Goal: Find specific page/section: Find specific page/section

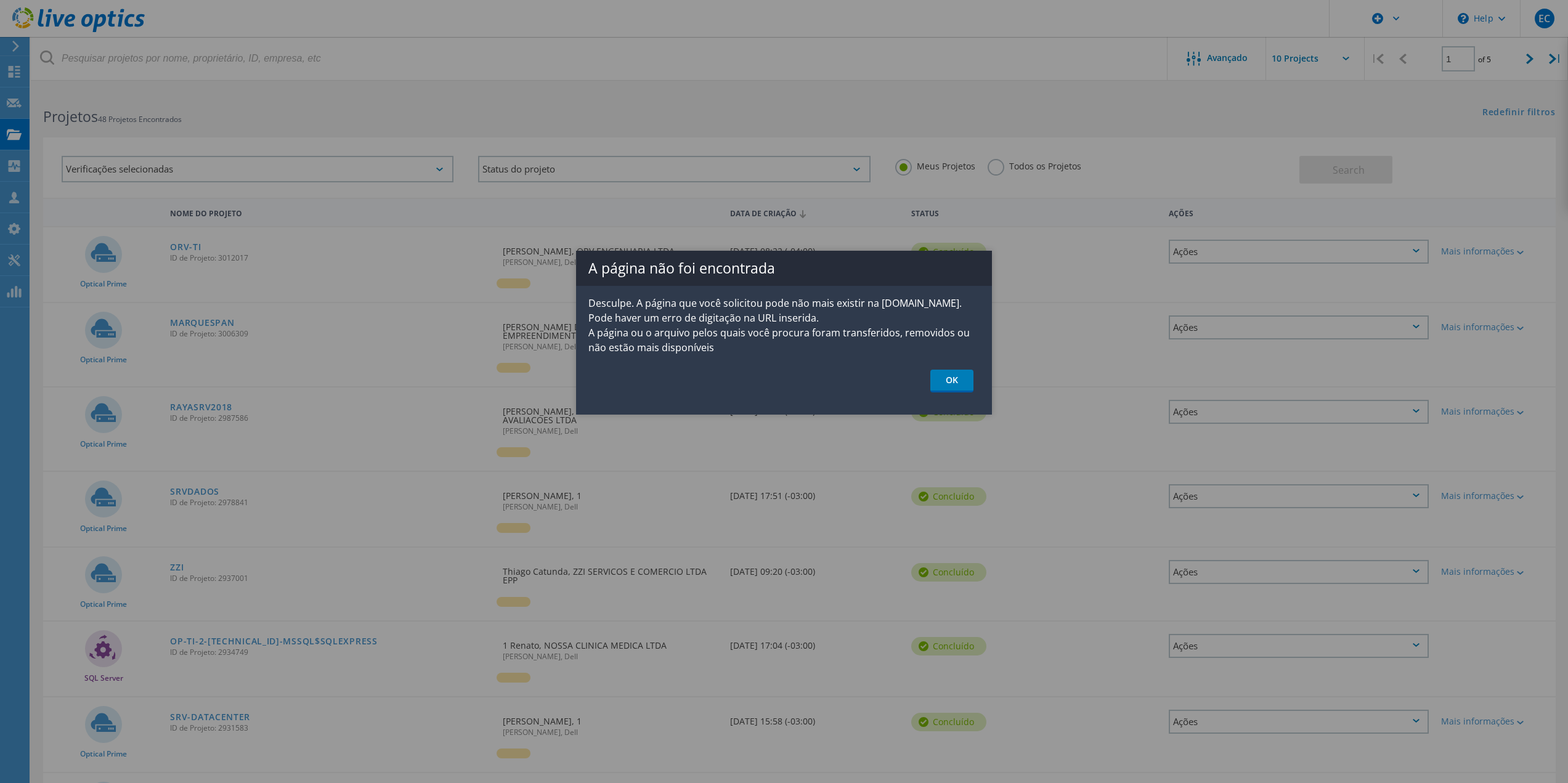
click at [978, 388] on ul "OK" at bounding box center [784, 381] width 416 height 23
click at [958, 387] on link "OK" at bounding box center [952, 381] width 43 height 23
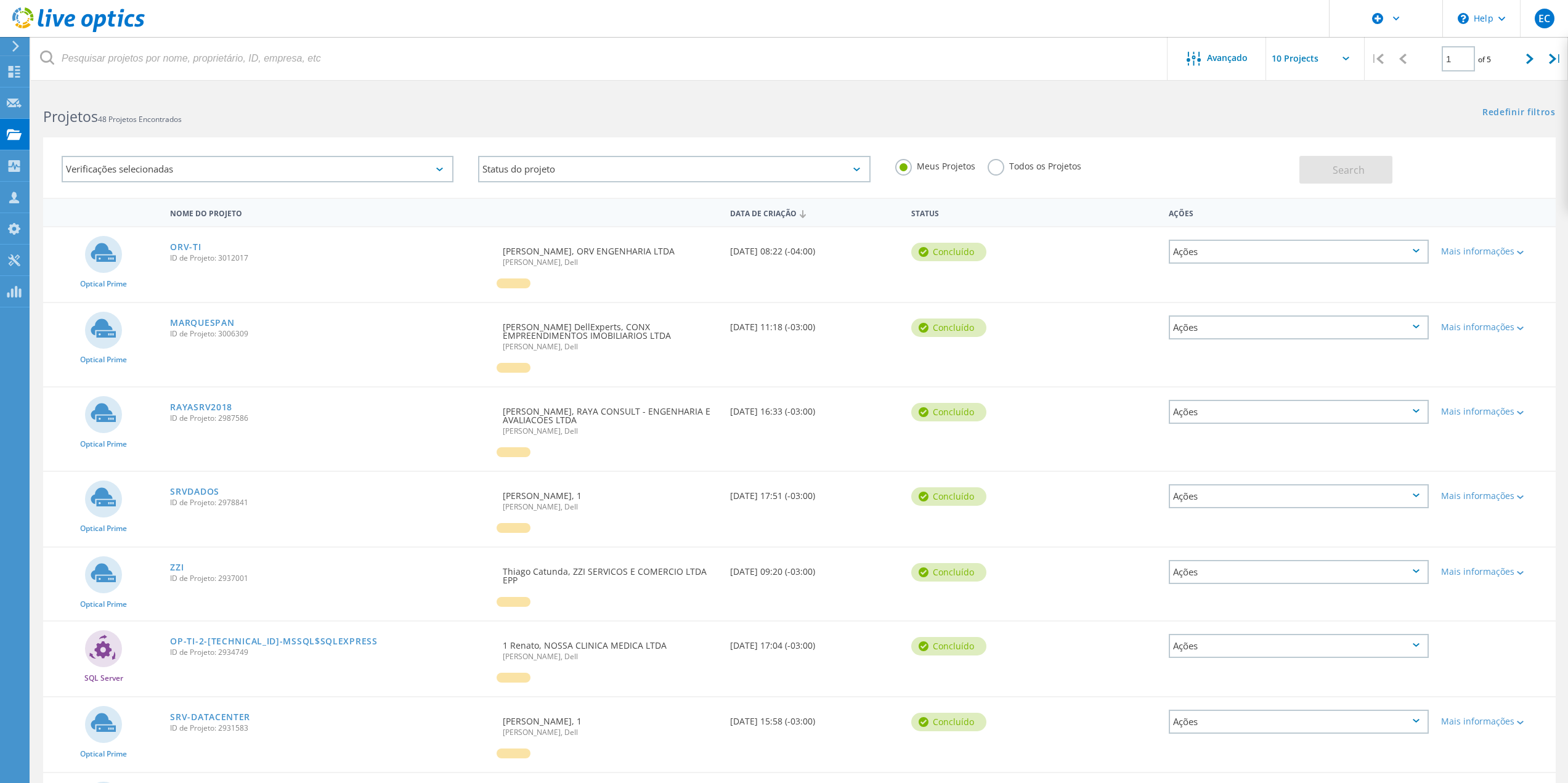
click at [181, 404] on link "RAYASRV2018" at bounding box center [201, 407] width 62 height 9
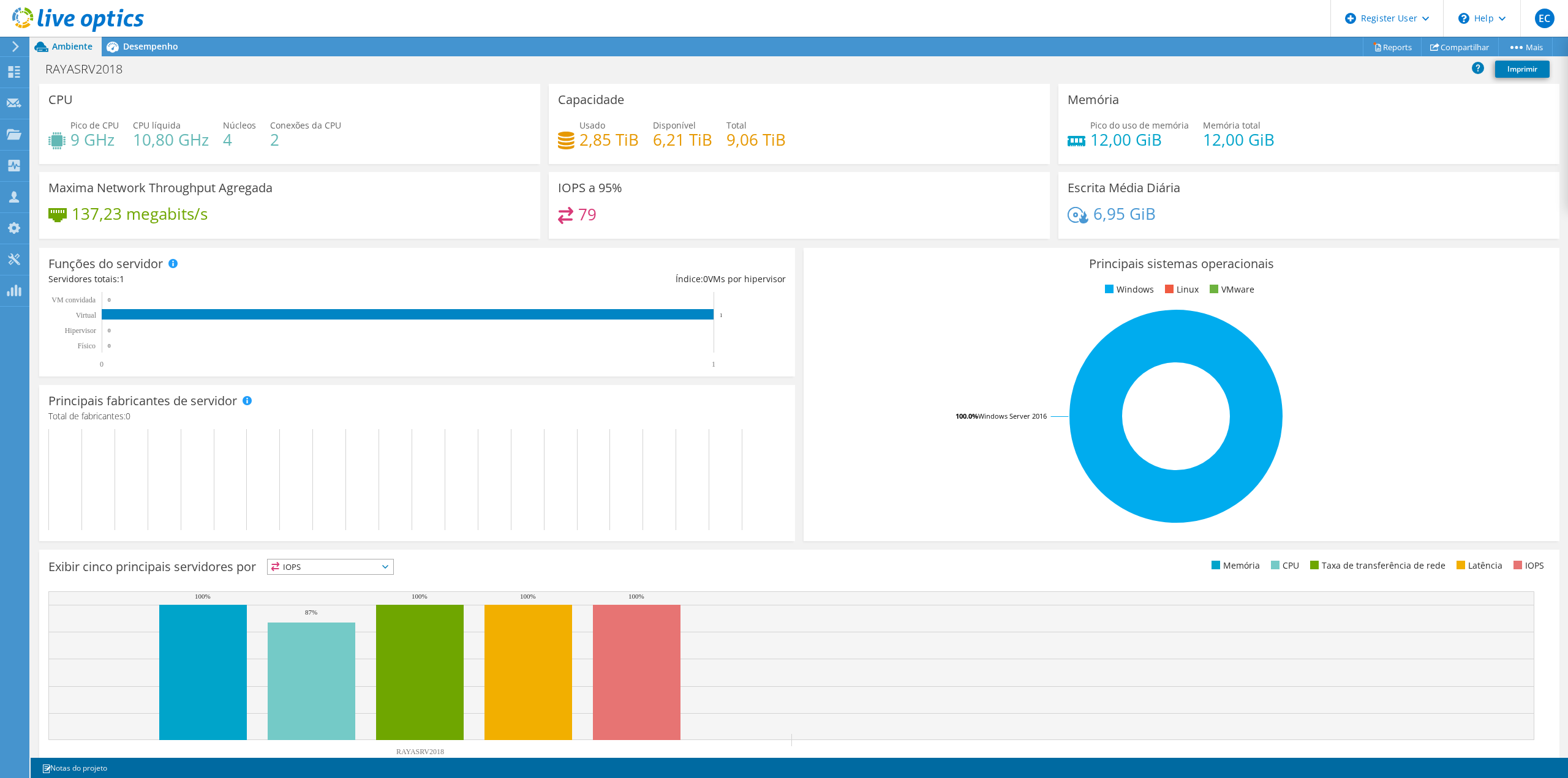
click at [157, 52] on div "Desempenho" at bounding box center [144, 47] width 86 height 20
